Goal: Information Seeking & Learning: Learn about a topic

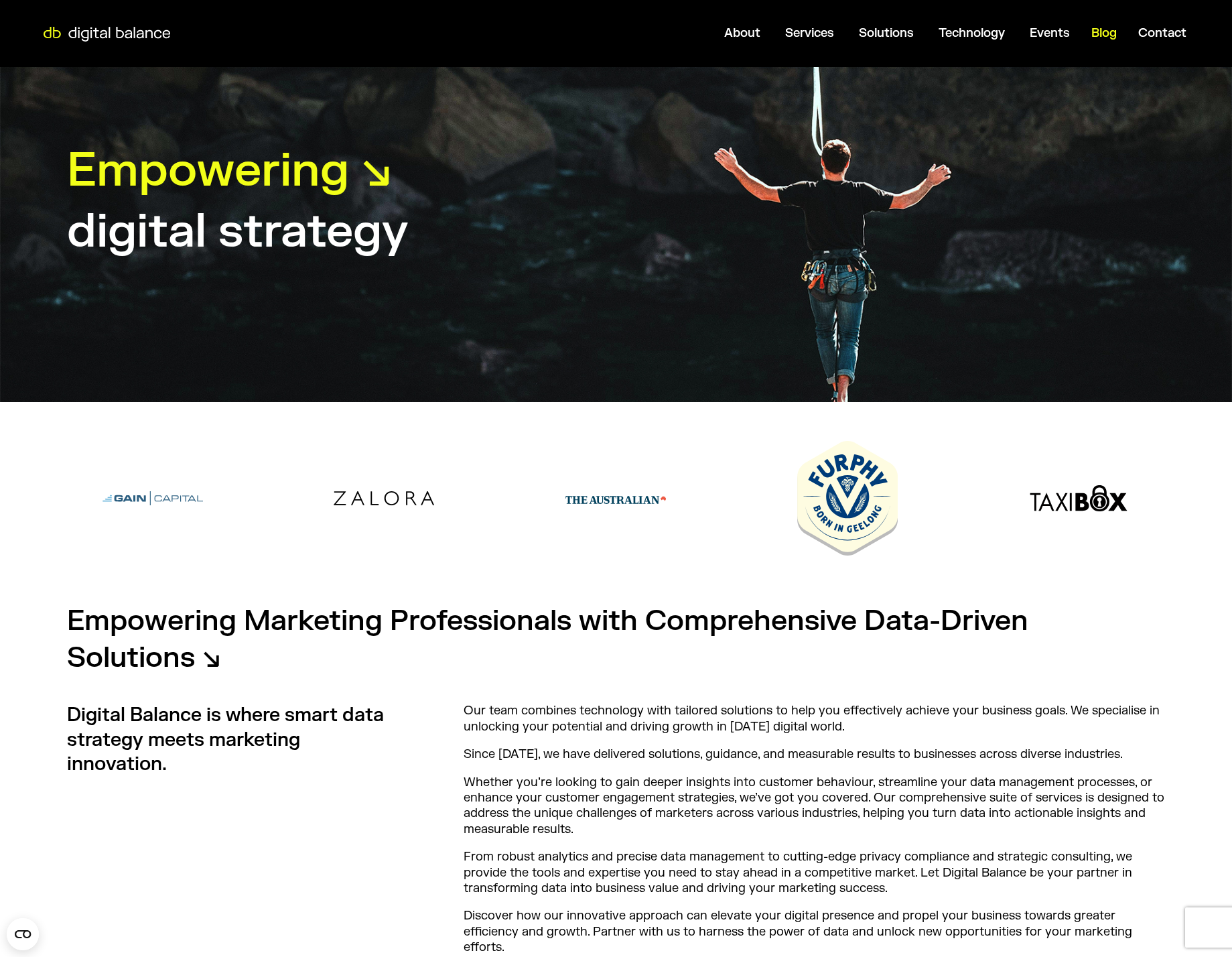
click at [1112, 33] on span "Blog" at bounding box center [1104, 33] width 26 height 15
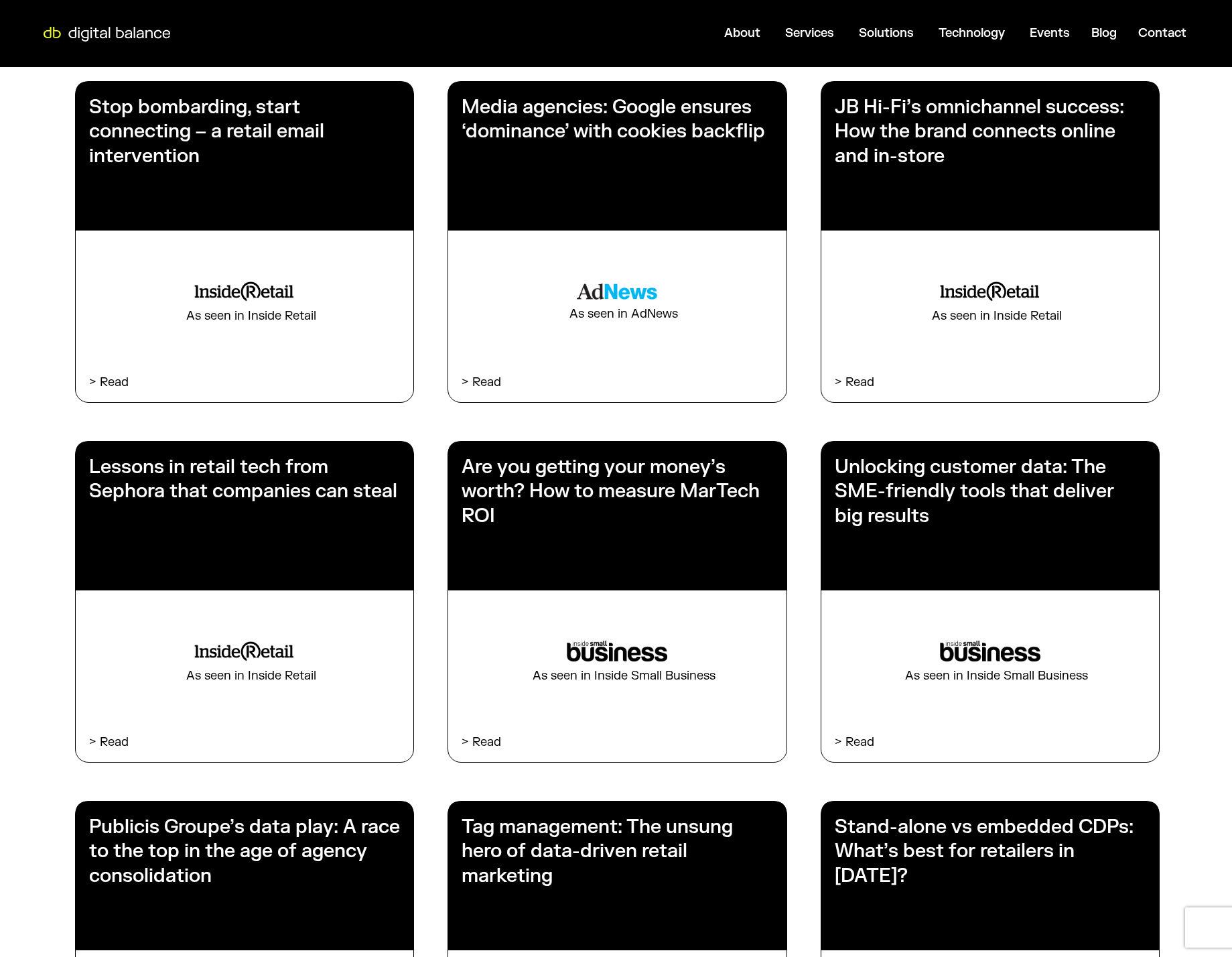
scroll to position [1131, 0]
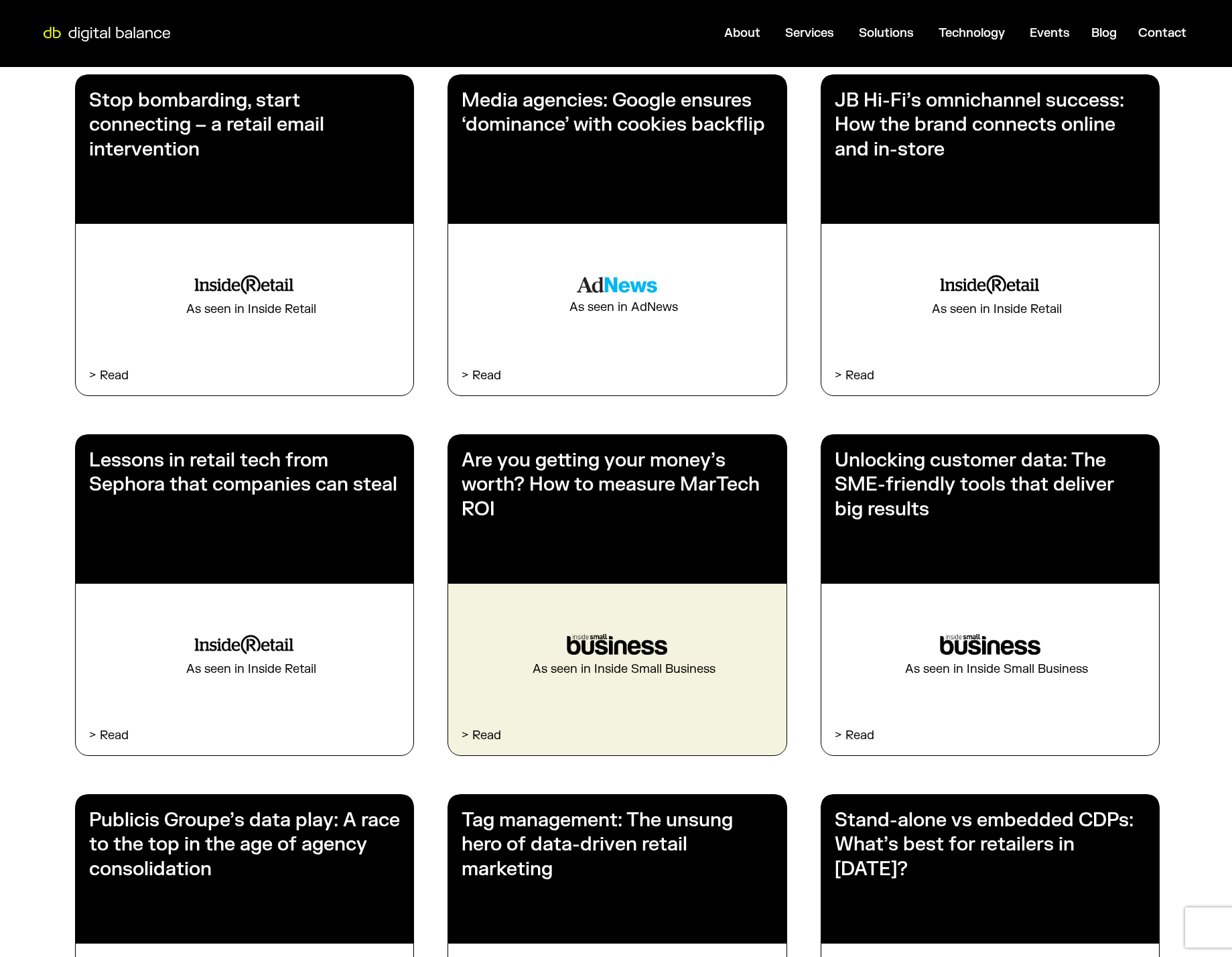
click at [682, 462] on h3 "Are you getting your money’s worth? How to measure MarTech ROI" at bounding box center [617, 485] width 311 height 73
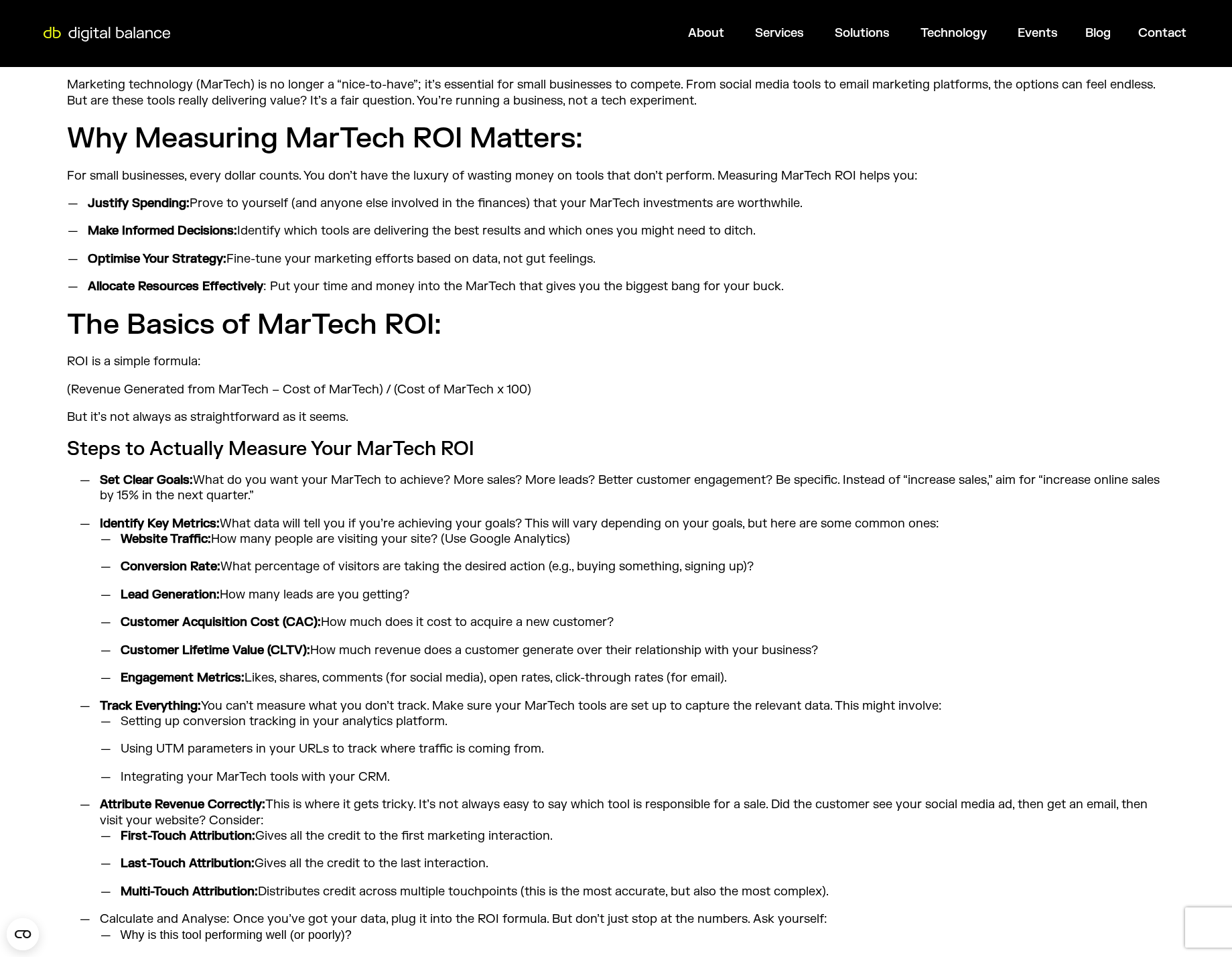
scroll to position [538, 0]
